Goal: Task Accomplishment & Management: Use online tool/utility

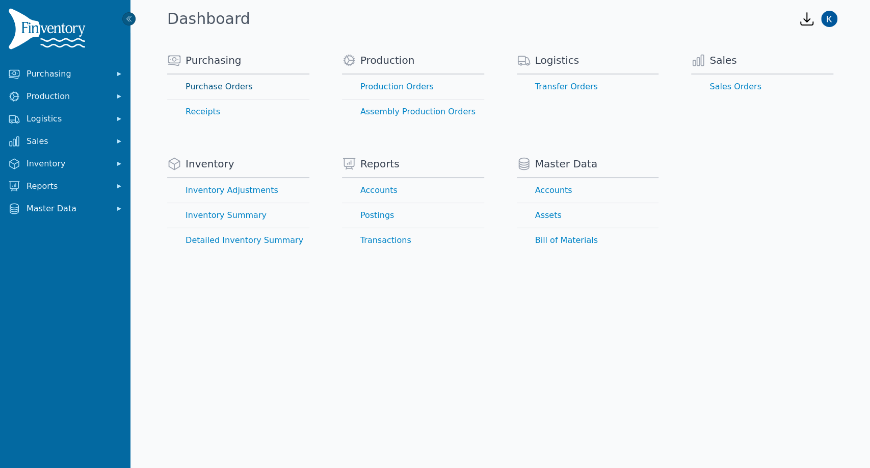
click at [235, 89] on link "Purchase Orders" at bounding box center [238, 86] width 142 height 24
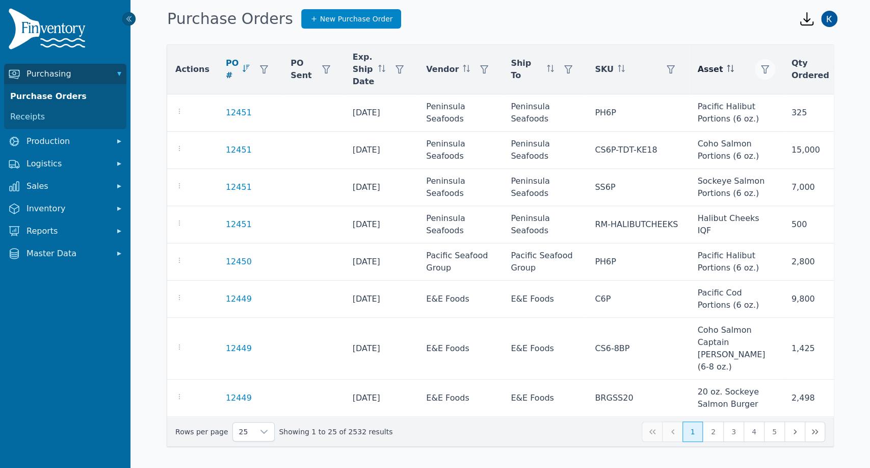
click at [761, 65] on icon "button" at bounding box center [765, 69] width 8 height 8
click at [717, 96] on div "Any" at bounding box center [743, 97] width 88 height 20
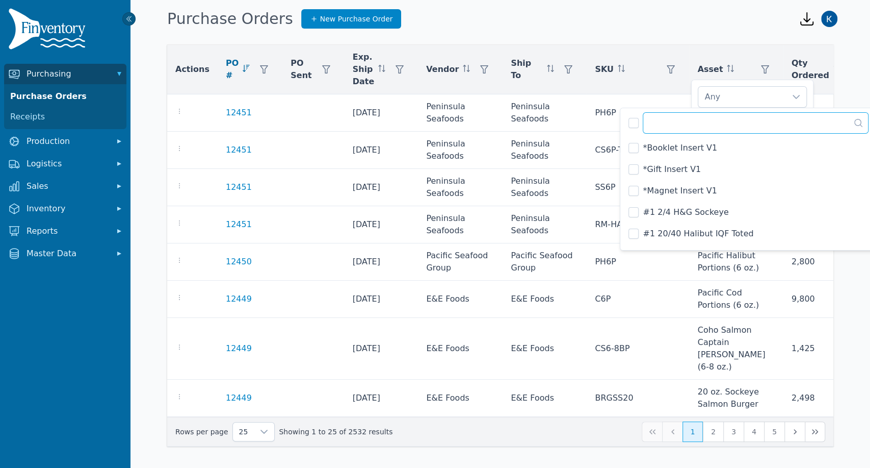
click at [701, 127] on input "text" at bounding box center [756, 122] width 226 height 21
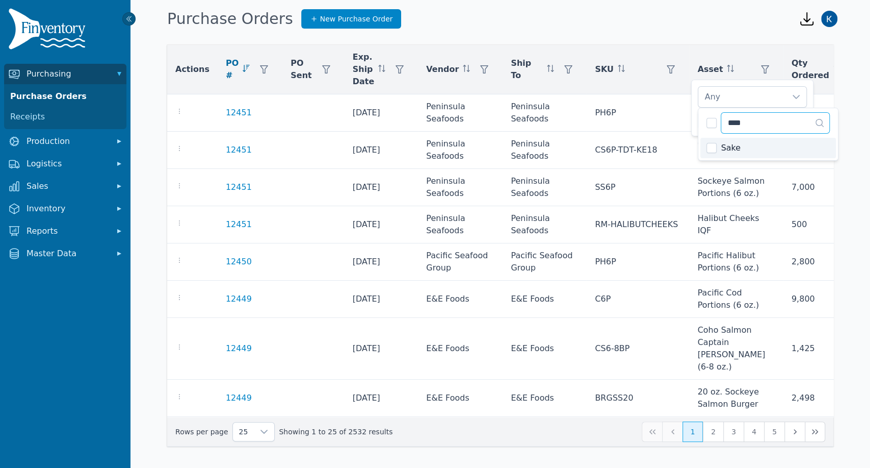
type input "****"
click at [782, 100] on div "Sake" at bounding box center [743, 97] width 88 height 20
click at [791, 120] on span "Apply" at bounding box center [792, 120] width 20 height 11
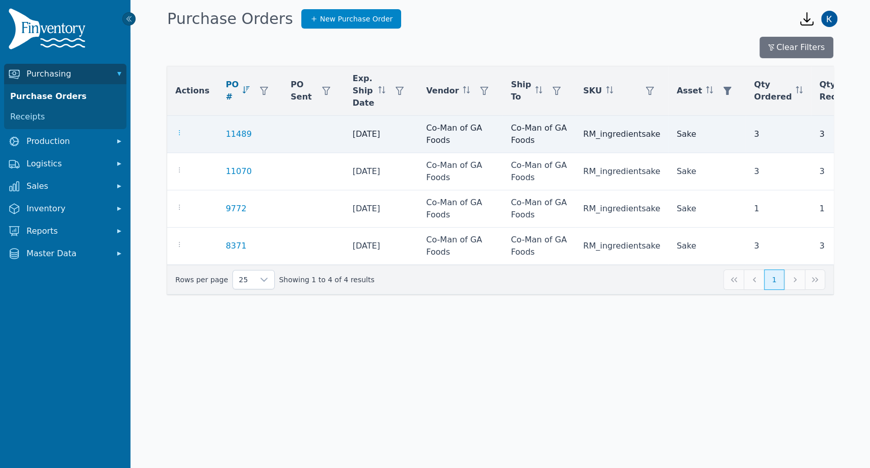
click at [179, 131] on icon "button" at bounding box center [179, 132] width 1 height 5
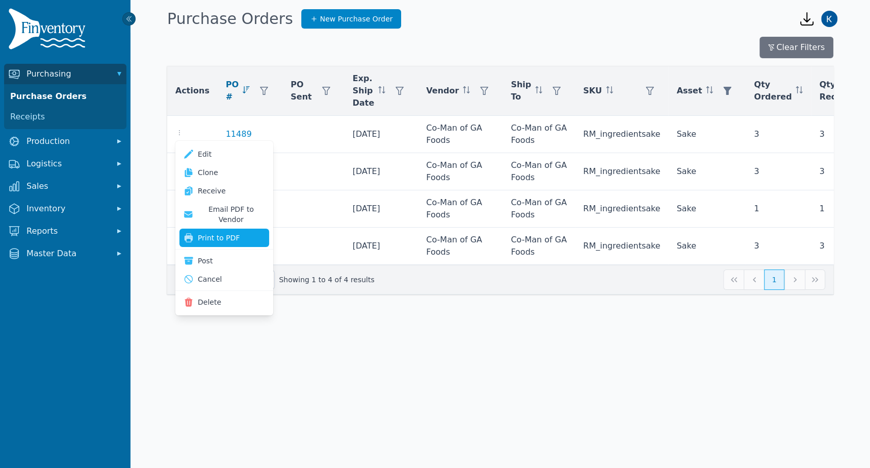
click at [198, 228] on button "Print to PDF" at bounding box center [224, 237] width 90 height 18
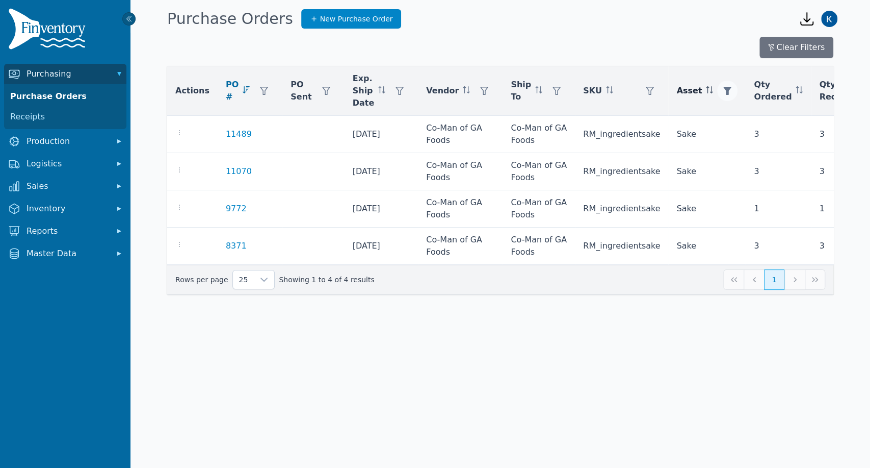
click at [724, 93] on icon "button" at bounding box center [728, 91] width 8 height 8
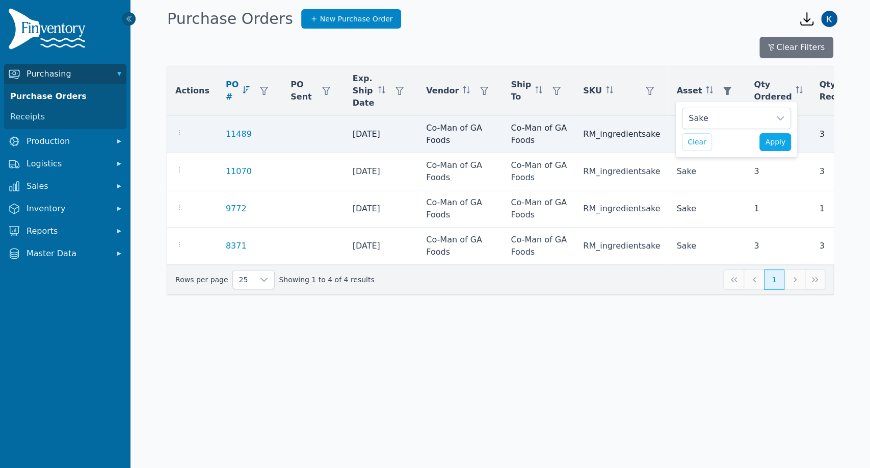
scroll to position [10, 7]
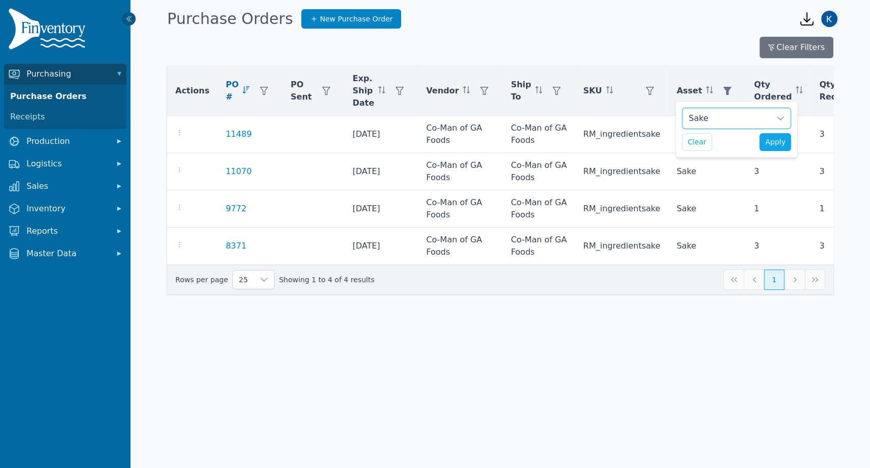
click at [709, 114] on div "Sake" at bounding box center [727, 118] width 88 height 20
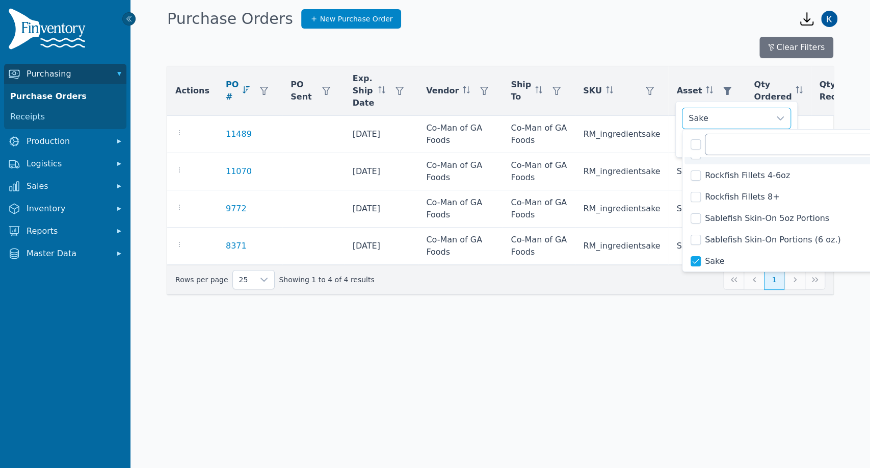
scroll to position [4028, 0]
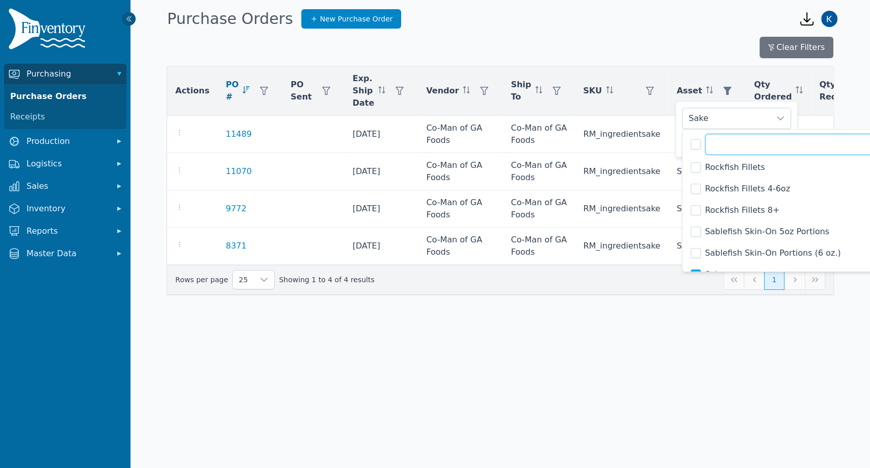
click at [733, 148] on input "text" at bounding box center [818, 144] width 226 height 21
type input "*"
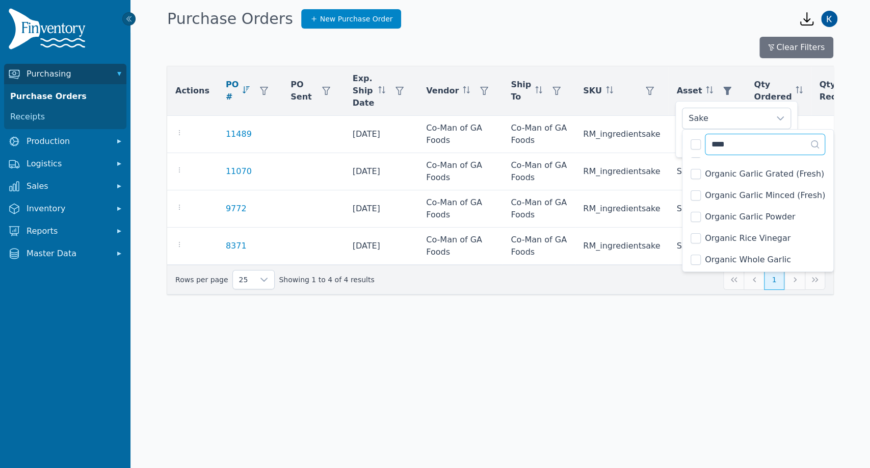
scroll to position [0, 0]
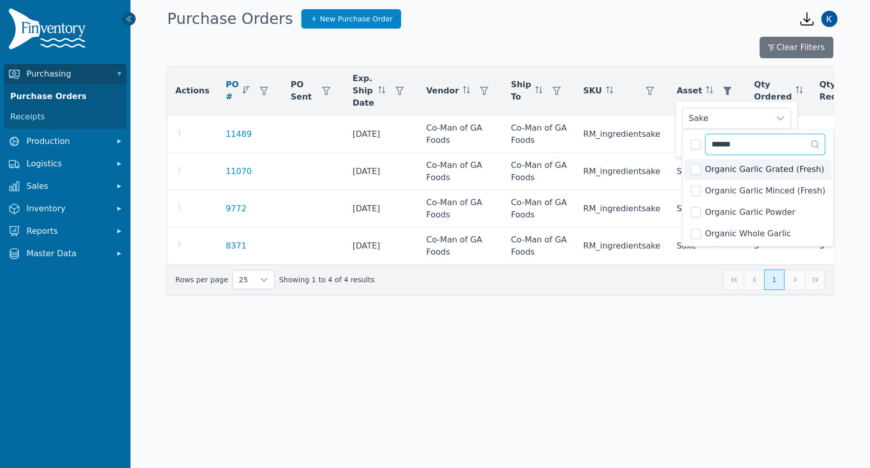
type input "******"
click at [689, 172] on li "Organic Garlic Grated (Fresh)" at bounding box center [758, 169] width 147 height 20
click at [761, 120] on div "Sake, Organic Garlic Grated (Fresh), Organic Garlic Minced (Fresh)" at bounding box center [727, 118] width 88 height 20
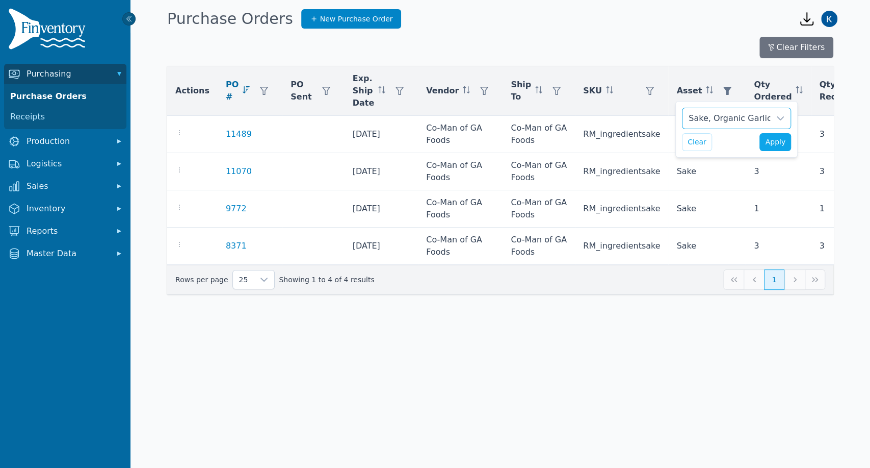
click at [708, 119] on div "Sake, Organic Garlic Grated (Fresh), Organic Garlic Minced (Fresh)" at bounding box center [727, 118] width 88 height 20
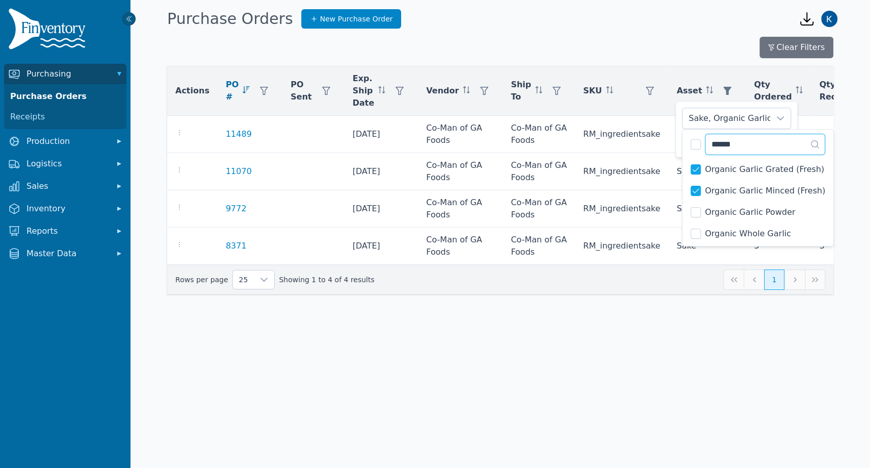
drag, startPoint x: 753, startPoint y: 146, endPoint x: 683, endPoint y: 144, distance: 70.4
click at [683, 144] on div "****** 4 results are available" at bounding box center [758, 144] width 151 height 28
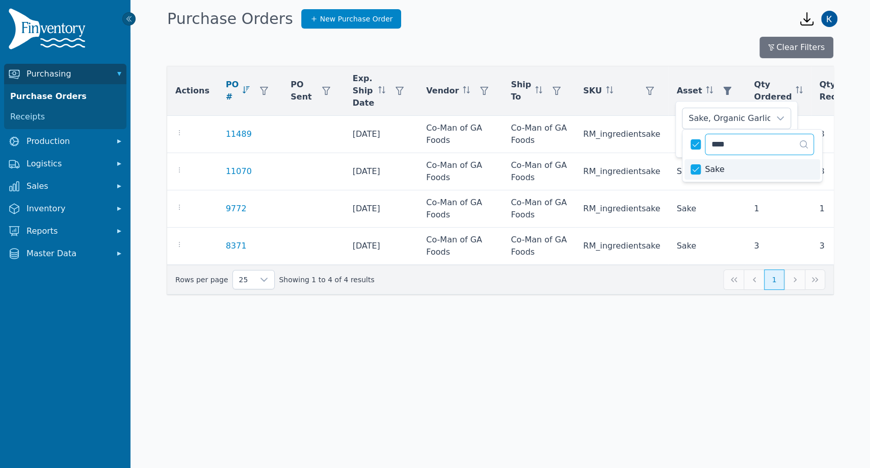
type input "****"
click at [757, 115] on div "Organic Garlic Grated (Fresh), Organic Garlic Minced (Fresh)" at bounding box center [727, 118] width 88 height 20
click at [780, 138] on span "Apply" at bounding box center [775, 142] width 20 height 11
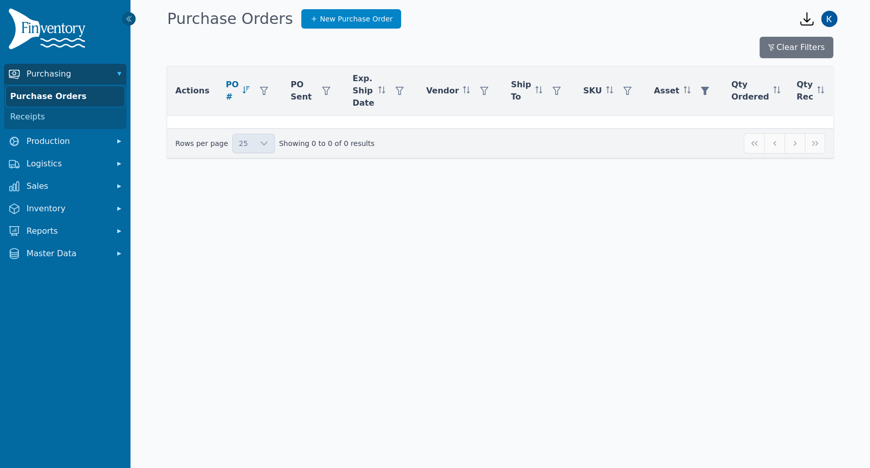
click at [54, 94] on link "Purchase Orders" at bounding box center [65, 96] width 118 height 20
click at [684, 91] on icon at bounding box center [687, 89] width 7 height 7
click at [701, 91] on icon "button" at bounding box center [705, 91] width 8 height 8
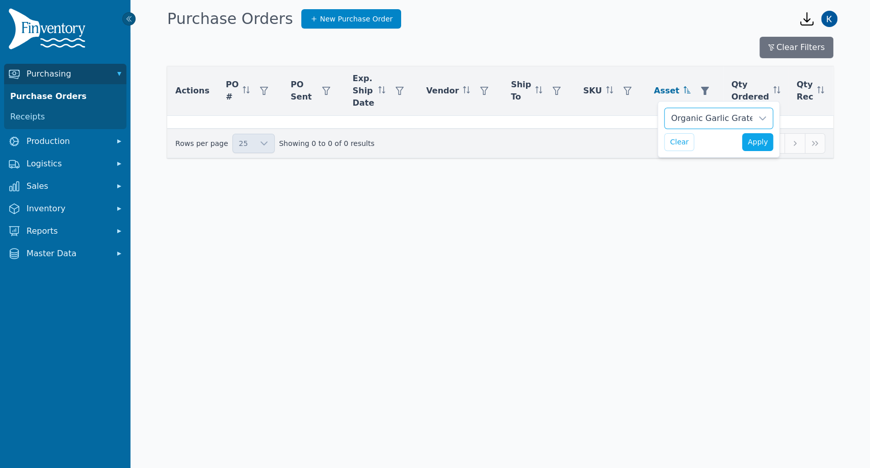
click at [710, 123] on div "Organic Garlic Grated (Fresh), Organic Garlic Minced (Fresh)" at bounding box center [709, 118] width 88 height 20
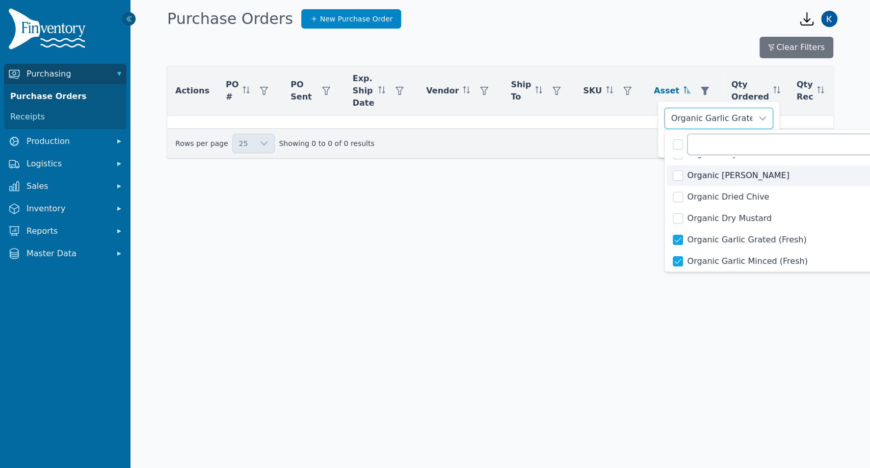
scroll to position [2829, 0]
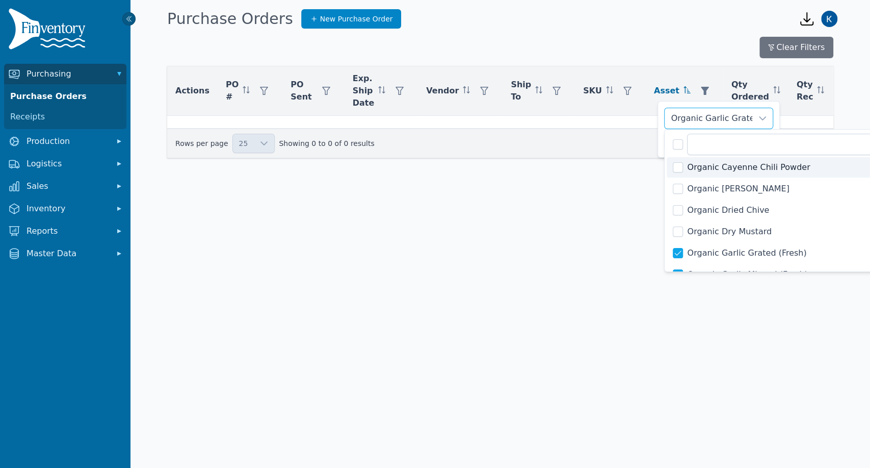
click at [766, 116] on icon at bounding box center [763, 118] width 8 height 8
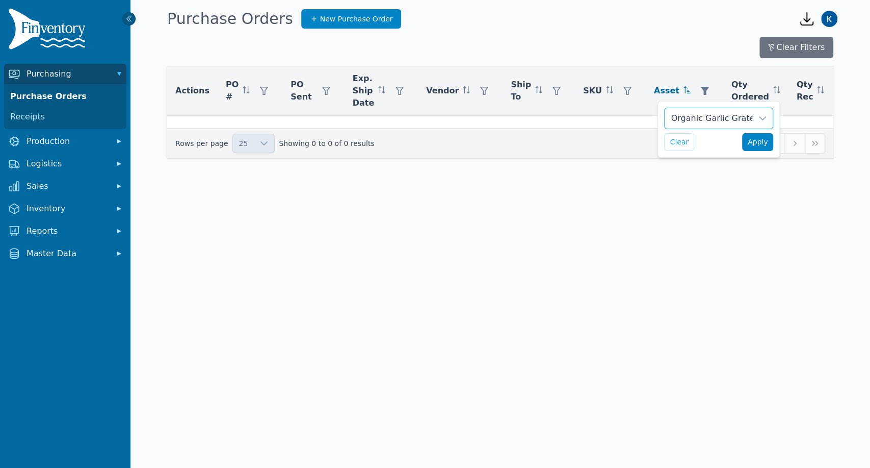
click at [755, 142] on span "Apply" at bounding box center [758, 142] width 20 height 11
click at [701, 87] on icon "button" at bounding box center [705, 91] width 8 height 8
click at [682, 141] on button "Clear" at bounding box center [679, 142] width 30 height 18
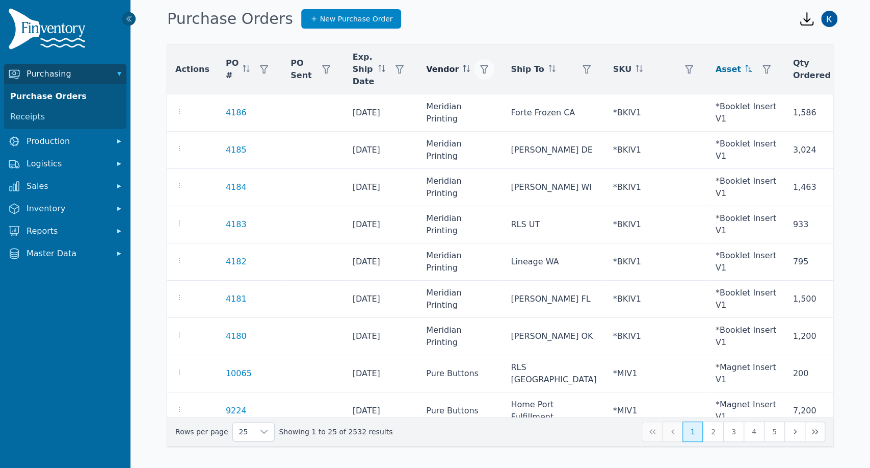
click at [480, 68] on icon "button" at bounding box center [484, 69] width 8 height 8
click at [487, 97] on div "Any" at bounding box center [502, 97] width 88 height 20
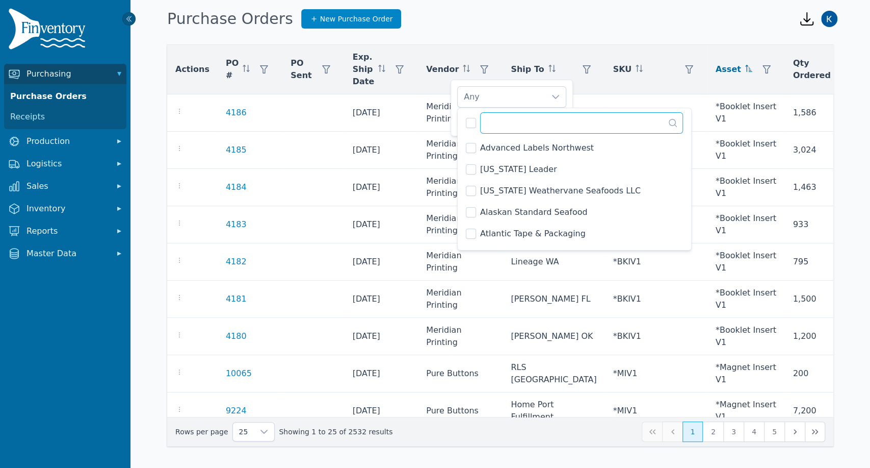
click at [504, 131] on input "text" at bounding box center [581, 122] width 203 height 21
type input "*"
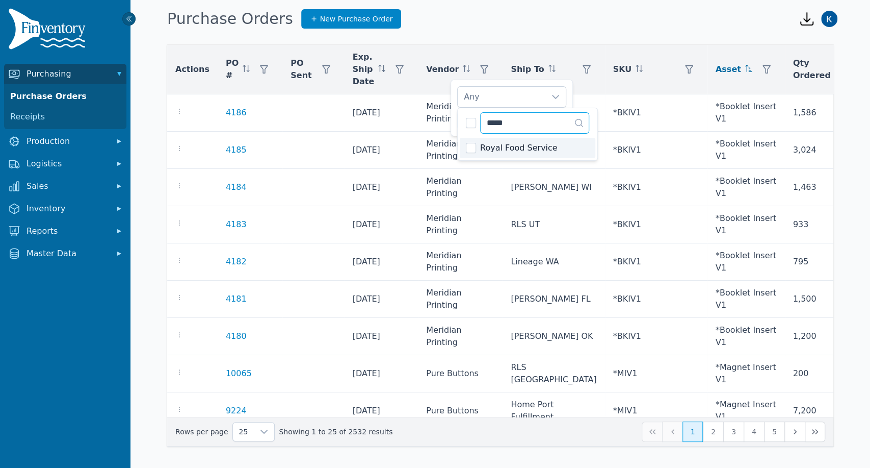
type input "*****"
click at [482, 151] on span "Royal Food Service" at bounding box center [519, 148] width 78 height 12
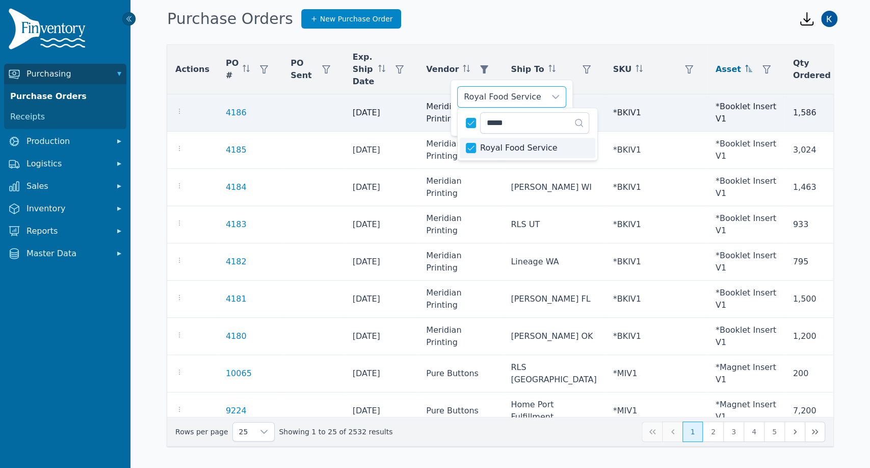
click at [605, 99] on td "*BKIV1" at bounding box center [656, 112] width 102 height 37
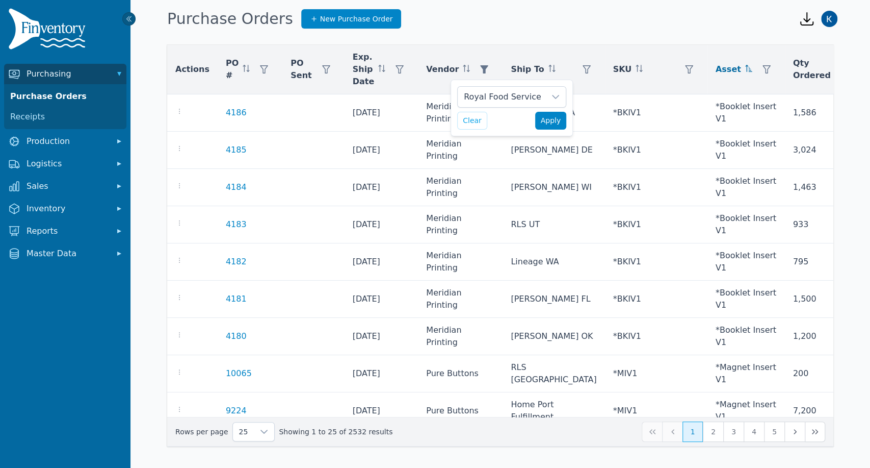
click at [539, 126] on button "Apply" at bounding box center [551, 121] width 32 height 18
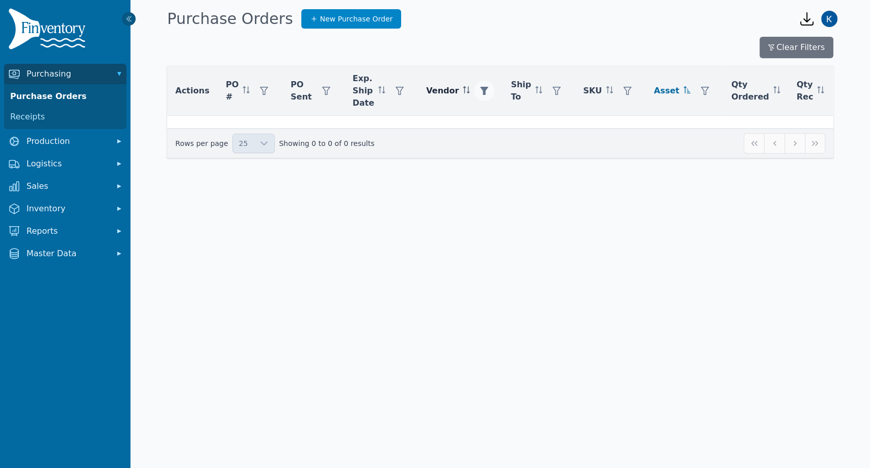
click at [481, 89] on icon "button" at bounding box center [485, 91] width 8 height 8
click at [542, 115] on div "Royal Food Service" at bounding box center [502, 118] width 88 height 20
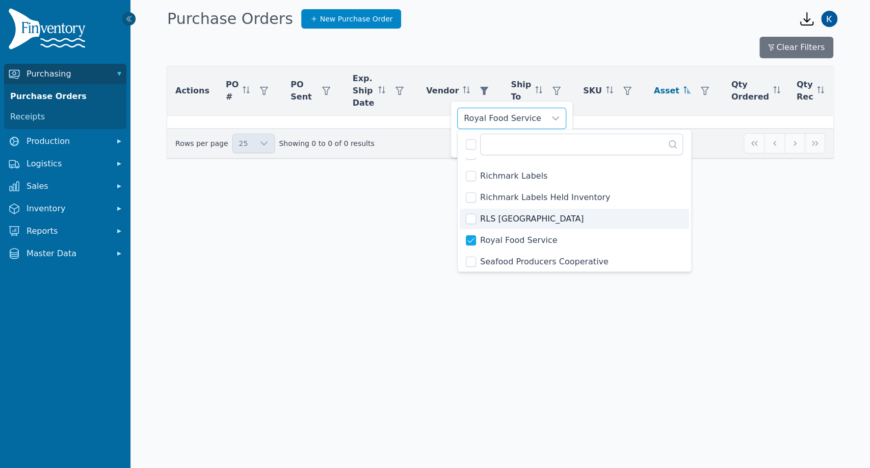
scroll to position [1279, 0]
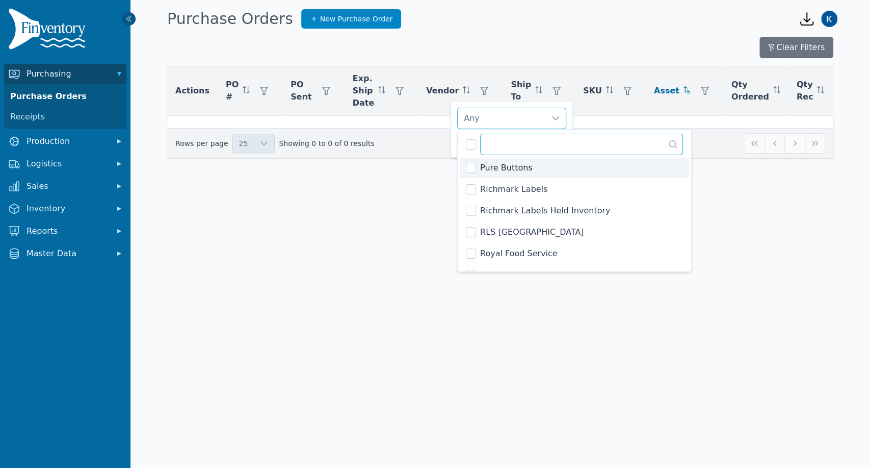
click at [504, 145] on input "text" at bounding box center [581, 144] width 203 height 21
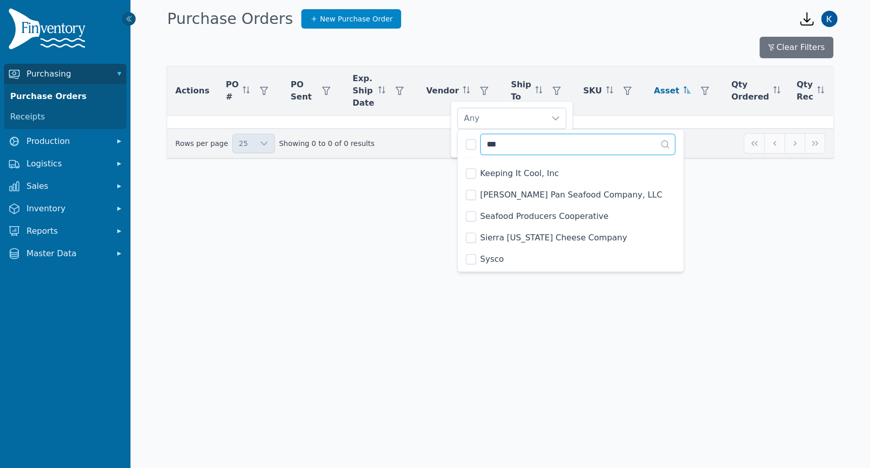
scroll to position [0, 0]
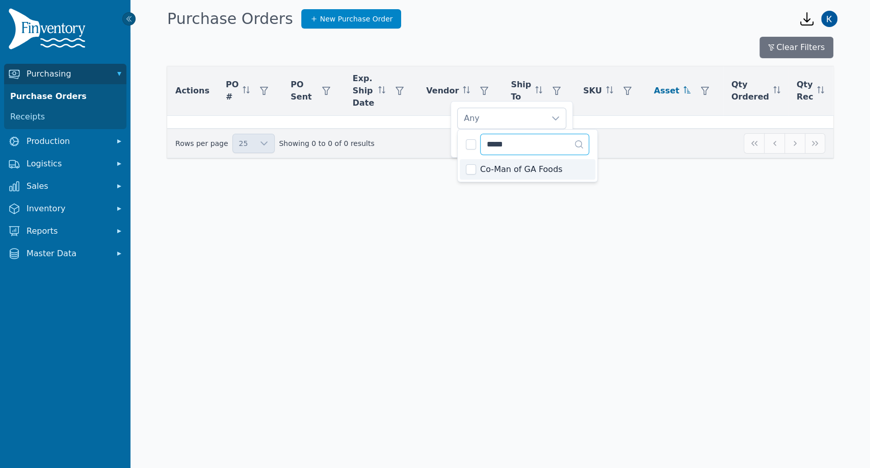
type input "*****"
click at [493, 172] on span "Co-Man of GA Foods" at bounding box center [521, 169] width 83 height 12
click at [555, 215] on body "Purchasing Purchase Orders Receipts Production Logistics Sales Inventory Report…" at bounding box center [435, 234] width 870 height 468
click at [552, 137] on span "Apply" at bounding box center [551, 142] width 20 height 11
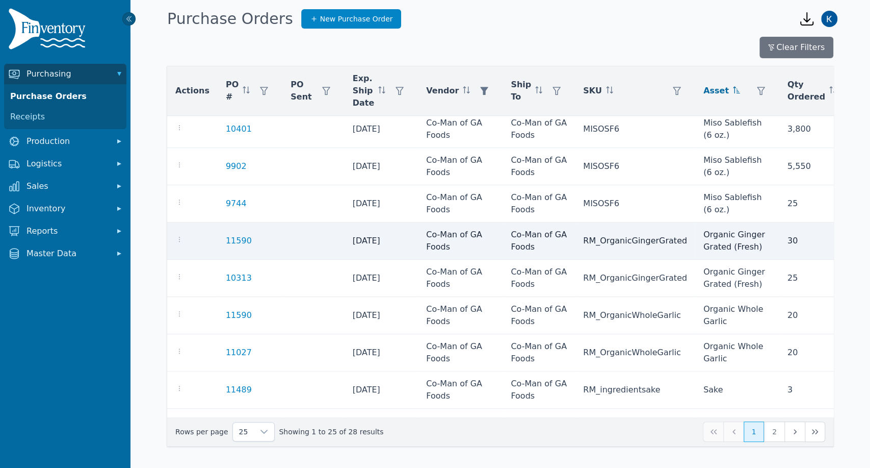
scroll to position [587, 0]
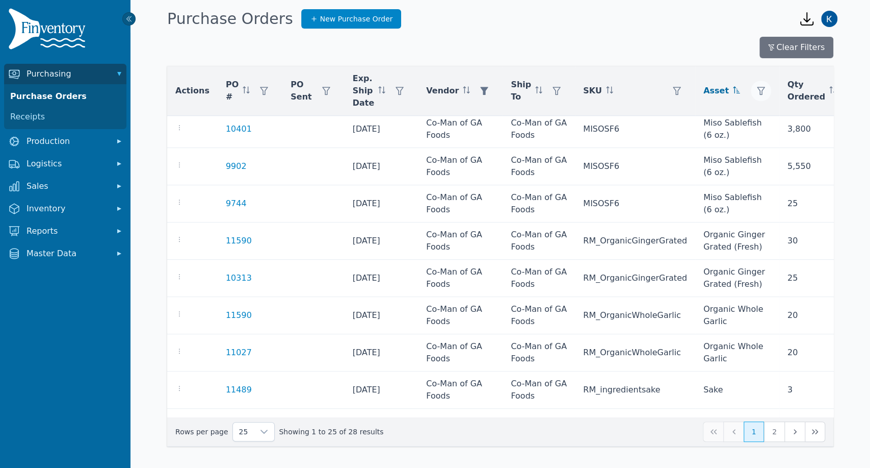
click at [751, 86] on button "button" at bounding box center [761, 91] width 20 height 20
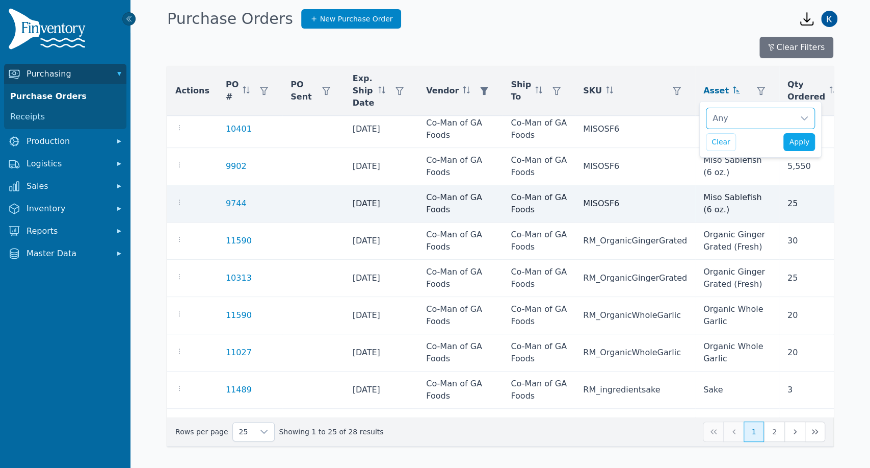
scroll to position [10, 7]
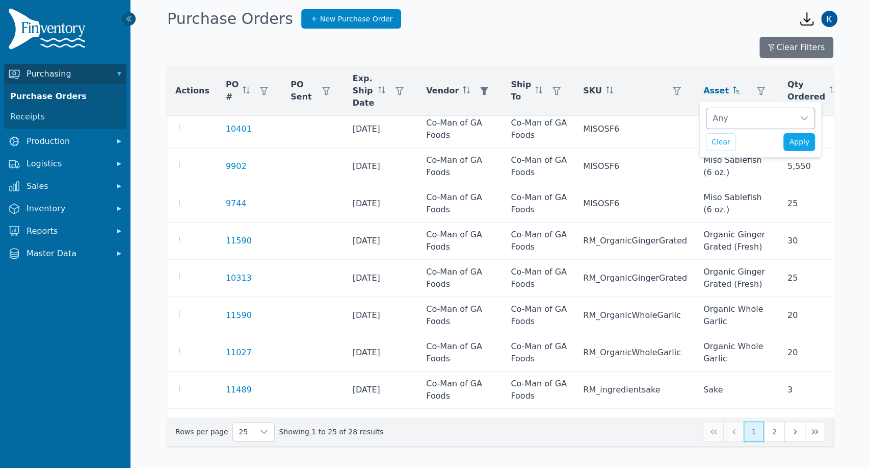
click at [743, 116] on div "Any" at bounding box center [751, 118] width 88 height 20
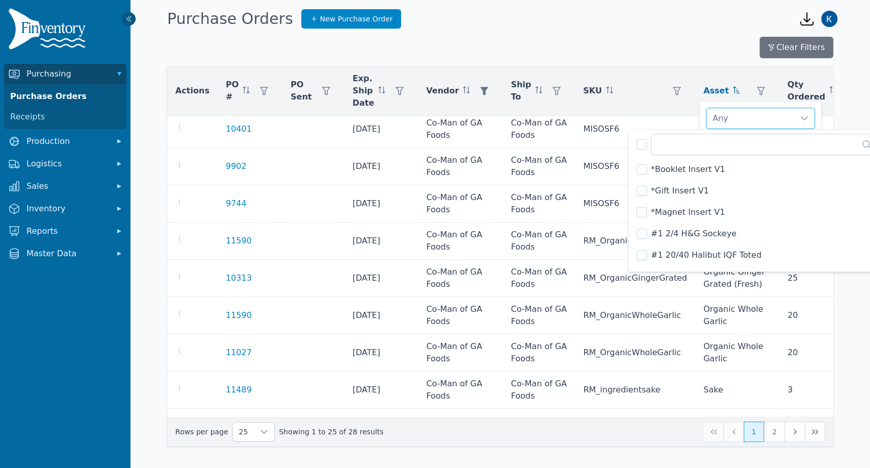
scroll to position [936, 0]
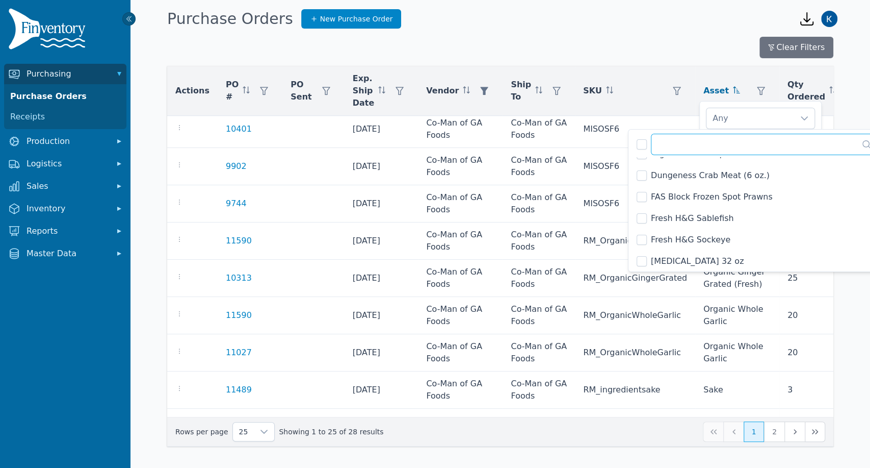
click at [732, 148] on input "text" at bounding box center [764, 144] width 226 height 21
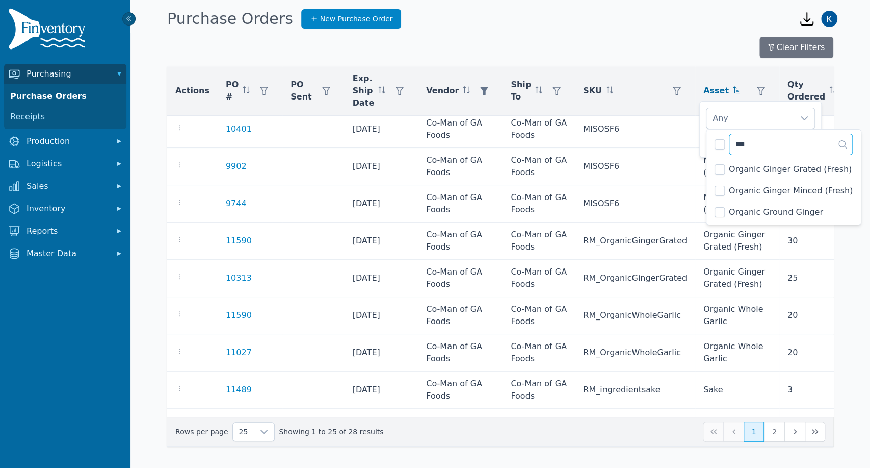
scroll to position [0, 0]
type input "****"
click at [714, 161] on li "Organic Ginger Grated (Fresh)" at bounding box center [784, 169] width 150 height 20
click at [715, 198] on li "Organic Ginger Minced (Fresh)" at bounding box center [784, 191] width 150 height 20
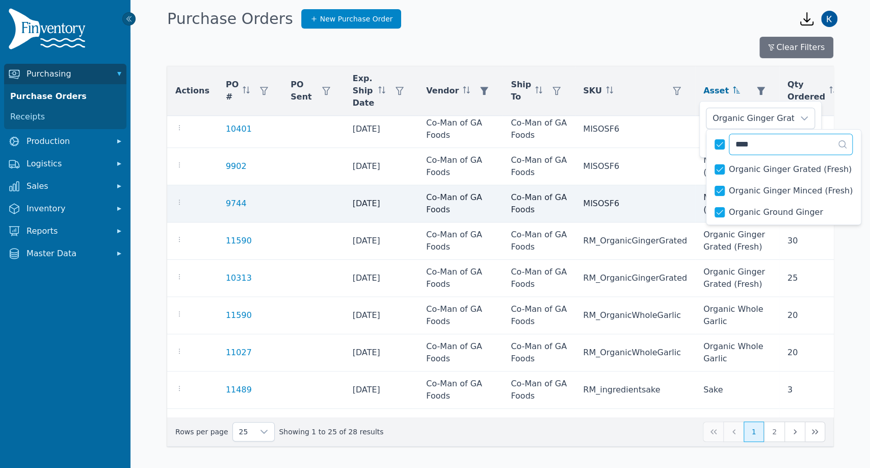
drag, startPoint x: 796, startPoint y: 145, endPoint x: 691, endPoint y: 136, distance: 105.5
click at [691, 136] on body "Purchasing Purchase Orders Receipts Production Logistics Sales Inventory Report…" at bounding box center [435, 234] width 870 height 468
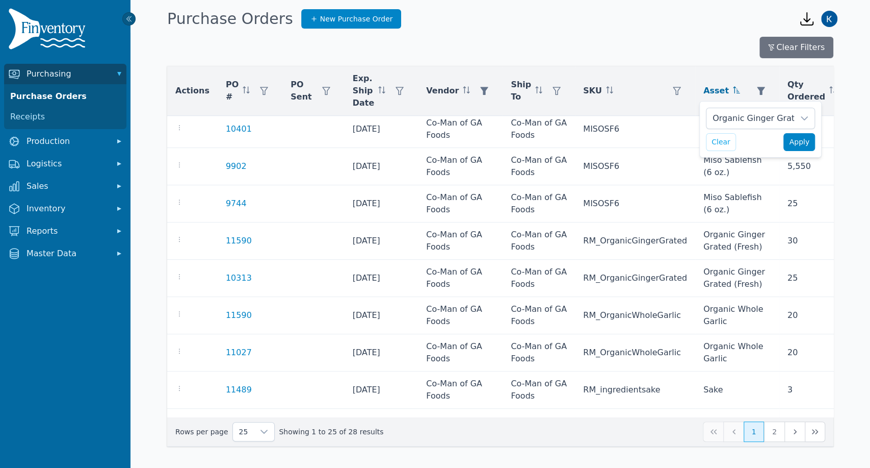
click at [807, 141] on span "Apply" at bounding box center [799, 142] width 20 height 11
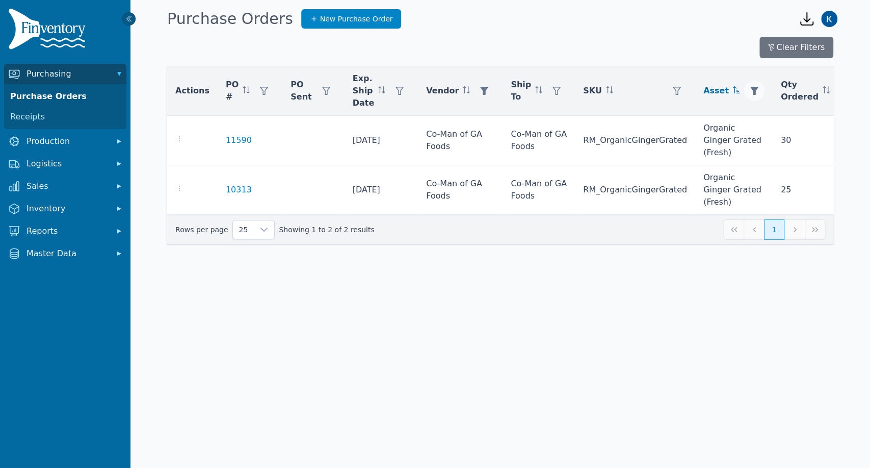
click at [744, 84] on button "button" at bounding box center [754, 91] width 20 height 20
click at [801, 122] on icon at bounding box center [805, 118] width 8 height 8
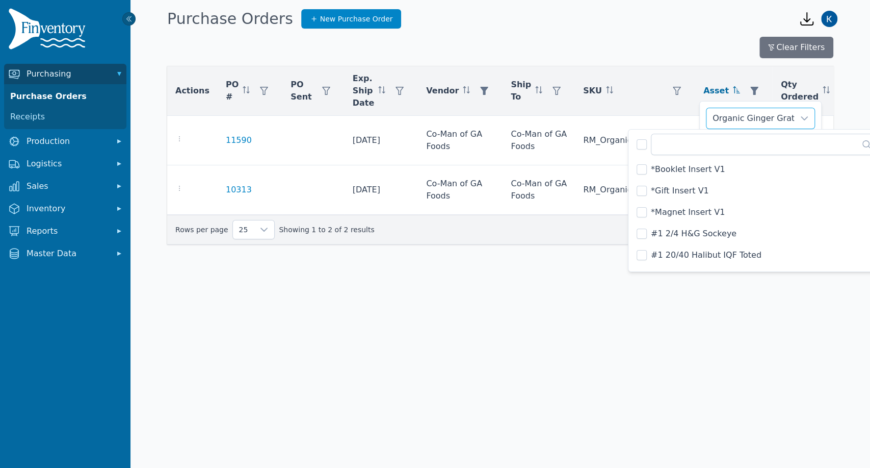
scroll to position [3043, 0]
click at [765, 150] on input "text" at bounding box center [764, 144] width 226 height 21
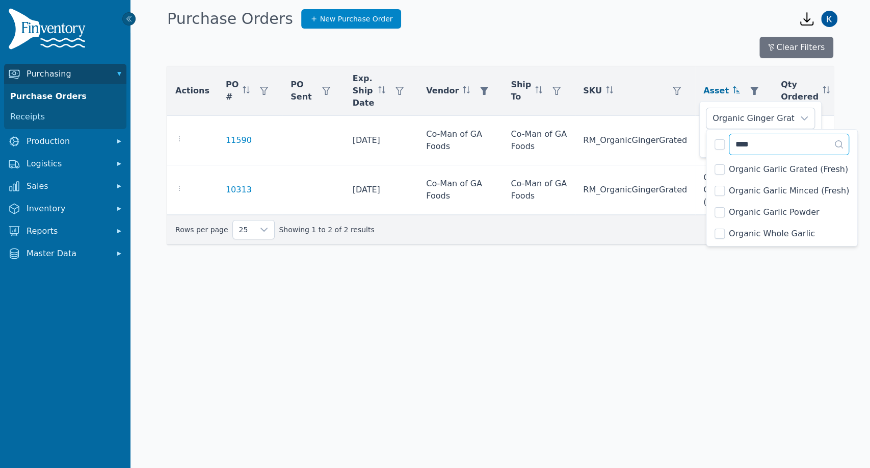
scroll to position [0, 0]
type input "******"
click at [806, 121] on icon at bounding box center [805, 118] width 8 height 8
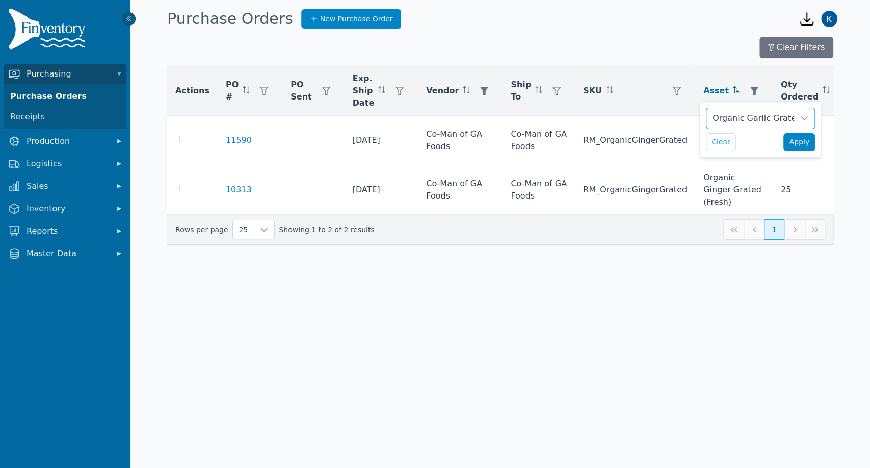
click at [803, 142] on span "Apply" at bounding box center [799, 142] width 20 height 11
